Goal: Check status: Check status

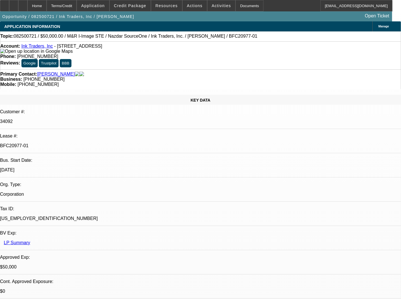
select select "0"
select select "2"
select select "0.1"
select select "4"
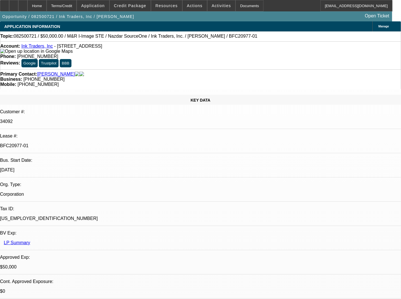
select select "0"
select select "2"
select select "0.1"
select select "4"
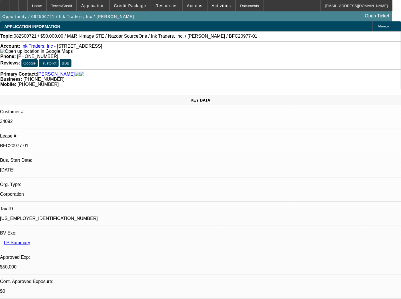
select select "0"
select select "2"
select select "0.1"
select select "4"
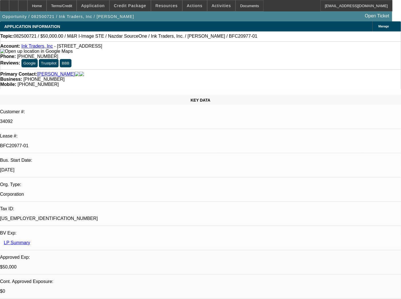
select select "0"
select select "2"
select select "0.1"
select select "4"
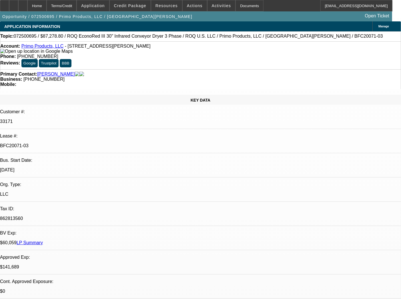
select select "0"
select select "2"
select select "0.1"
select select "4"
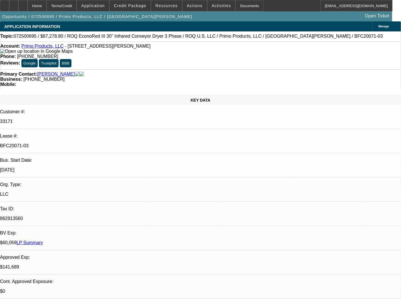
select select "0"
select select "2"
select select "0.1"
select select "4"
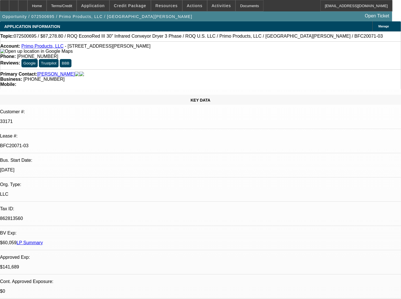
select select "0"
select select "2"
select select "0.1"
select select "4"
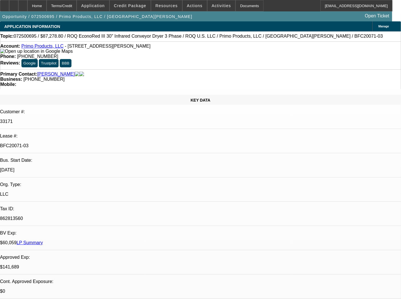
select select "0"
select select "2"
select select "0.1"
select select "4"
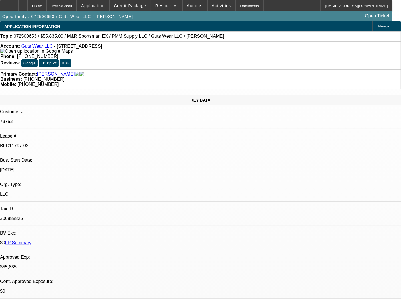
select select "0"
select select "2"
select select "0"
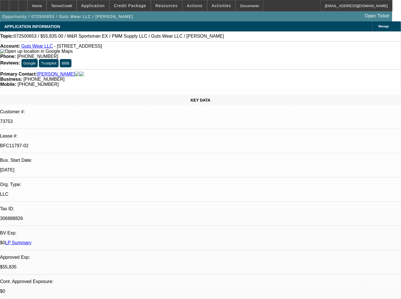
select select "0"
select select "2"
select select "0"
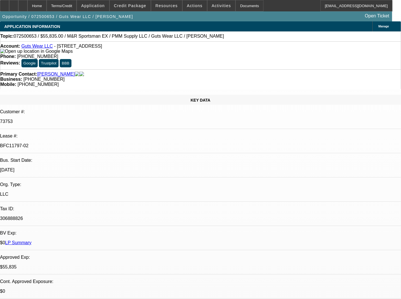
select select "0"
select select "2"
select select "0"
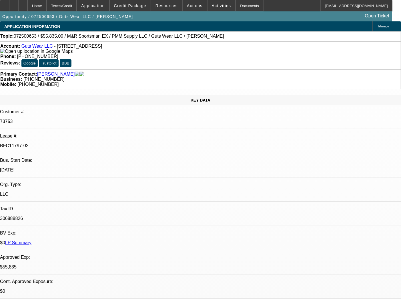
select select "2"
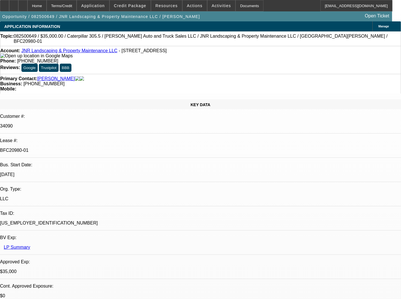
select select "0"
select select "6"
select select "0"
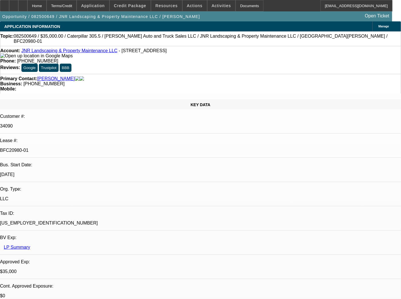
select select "0"
select select "6"
select select "0"
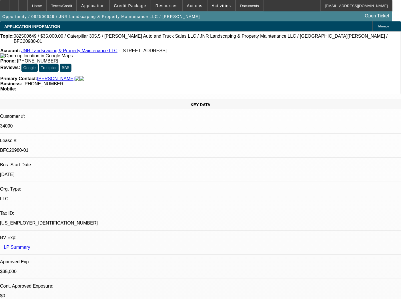
select select "0"
select select "6"
select select "0"
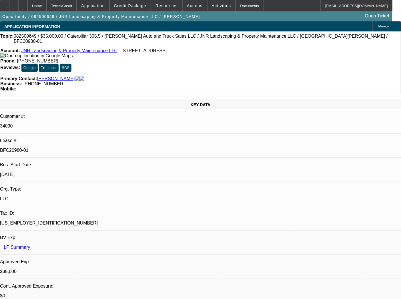
select select "6"
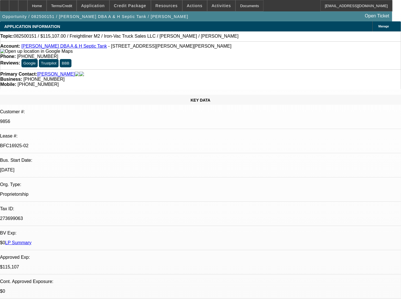
select select "0"
select select "2"
select select "0"
select select "6"
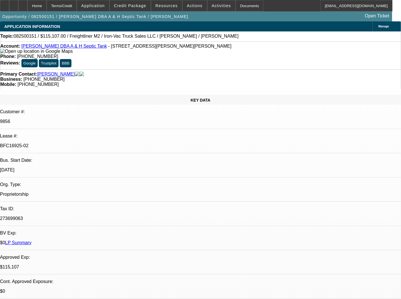
select select "0"
select select "2"
select select "0"
select select "6"
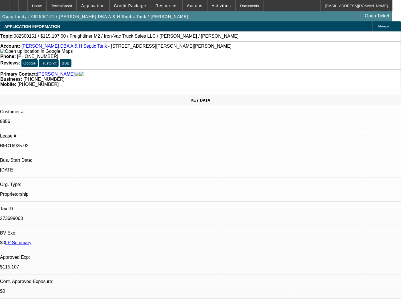
select select "0"
select select "2"
select select "0"
select select "6"
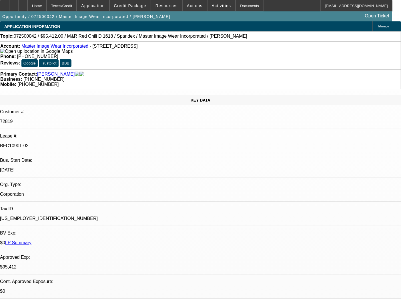
select select "0"
select select "0.1"
select select "4"
select select "0"
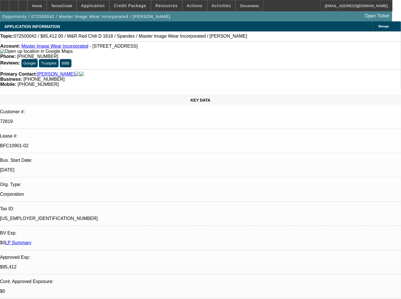
select select "0"
select select "0.1"
select select "4"
select select "0"
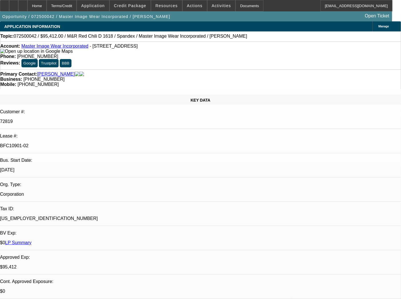
select select "3"
select select "0.1"
select select "4"
select select "0"
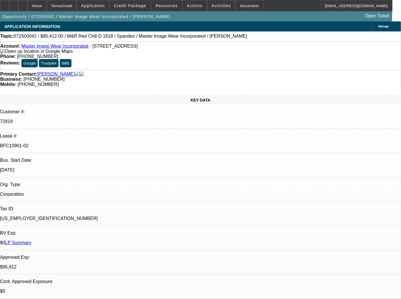
select select "3"
select select "0.1"
select select "4"
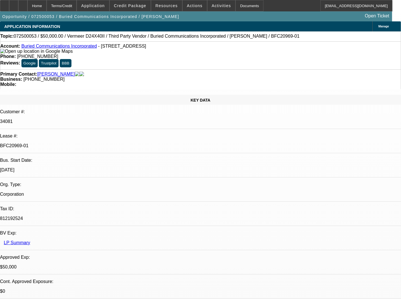
select select "0"
select select "3"
select select "0"
select select "6"
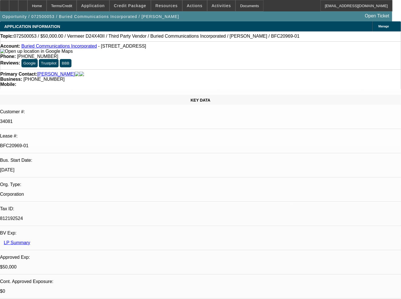
select select "0"
select select "3"
select select "0"
select select "6"
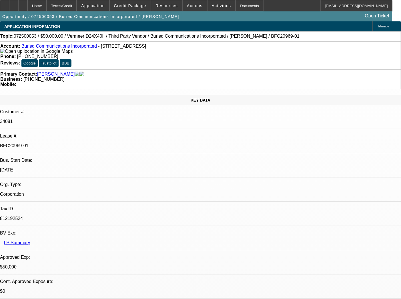
select select "0"
select select "3"
select select "0"
select select "6"
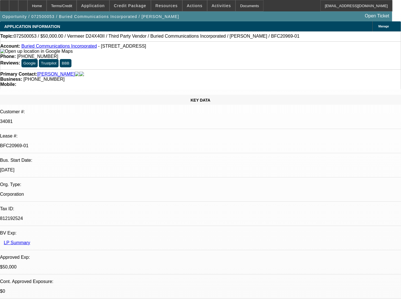
select select "0"
select select "3"
select select "0"
select select "6"
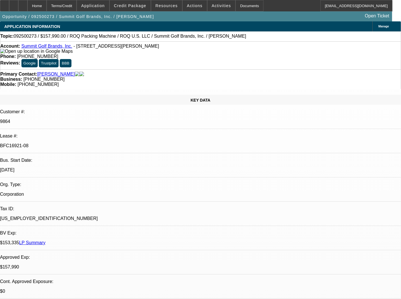
select select "0"
select select "2"
select select "0.1"
select select "4"
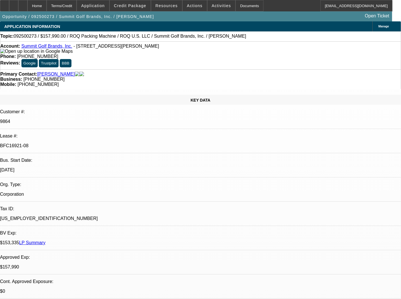
select select "0"
select select "2"
select select "0.1"
select select "4"
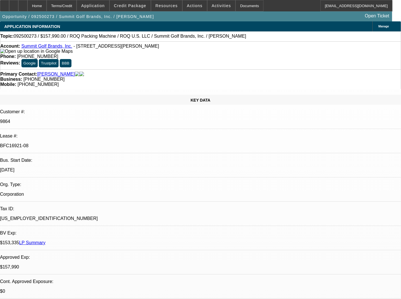
select select "0"
select select "0.1"
select select "4"
select select "0"
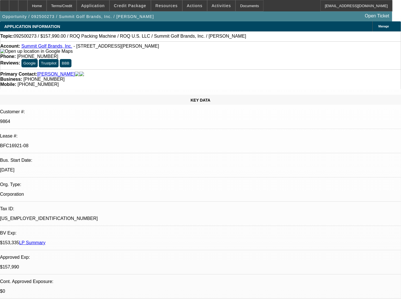
select select "2"
select select "0.1"
select select "4"
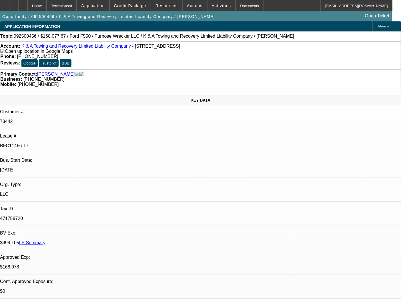
select select "0"
select select "6"
select select "0"
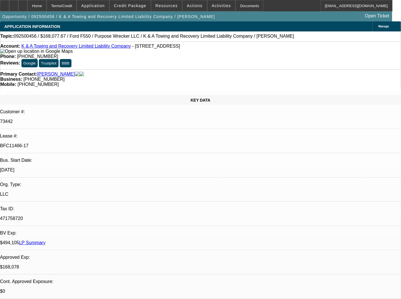
select select "0"
select select "2"
select select "0"
select select "6"
select select "0"
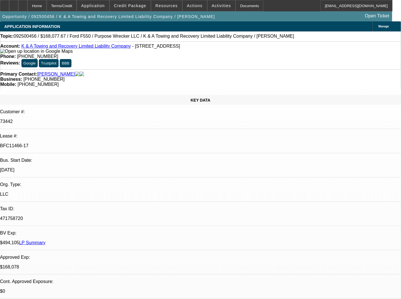
select select "0"
select select "2"
select select "0"
select select "6"
select select "0"
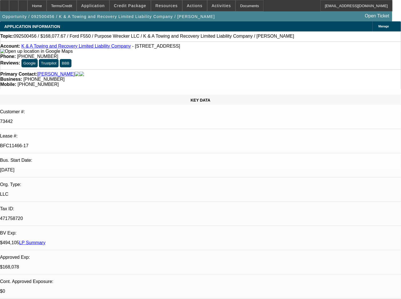
select select "0"
select select "2"
select select "0"
select select "6"
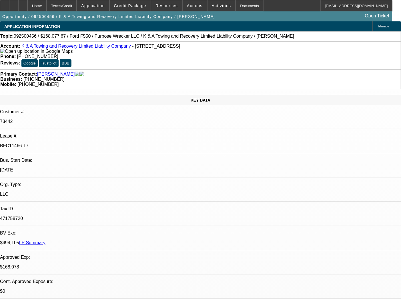
click at [240, 8] on div "Documents" at bounding box center [249, 5] width 28 height 11
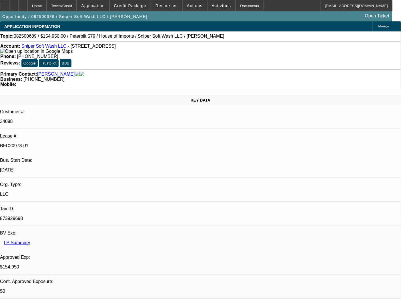
select select "0"
select select "2"
select select "0"
select select "6"
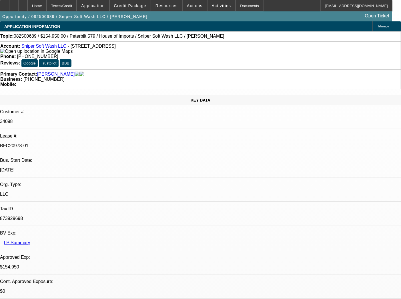
select select "0"
select select "2"
select select "0"
select select "6"
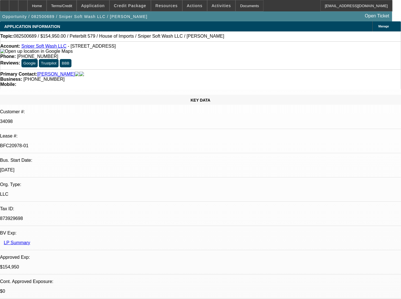
select select "0"
select select "2"
select select "0.1"
select select "4"
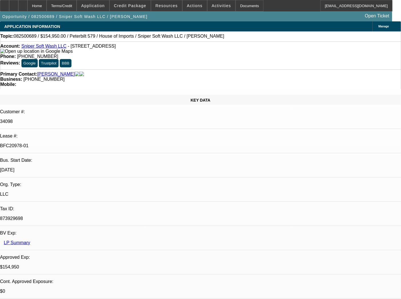
select select "0"
select select "2"
select select "0"
select select "6"
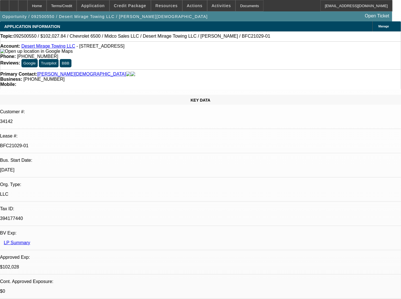
select select "0"
select select "3"
select select "0.1"
select select "4"
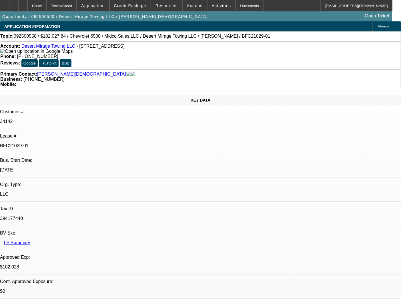
select select "0"
select select "3"
select select "0.1"
select select "4"
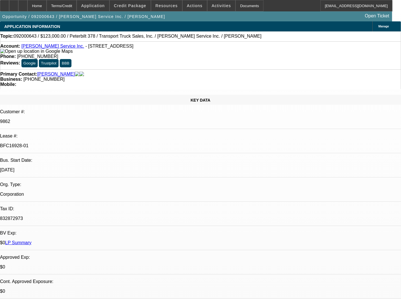
select select "0"
select select "2"
select select "0"
select select "6"
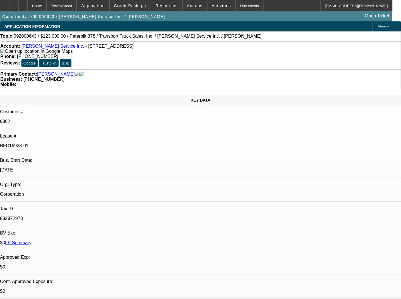
select select "0"
select select "2"
select select "0.1"
select select "4"
